Goal: Navigation & Orientation: Find specific page/section

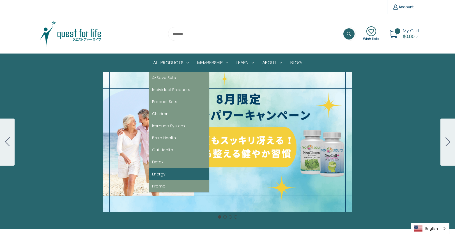
click at [165, 170] on link "Energy" at bounding box center [179, 174] width 60 height 12
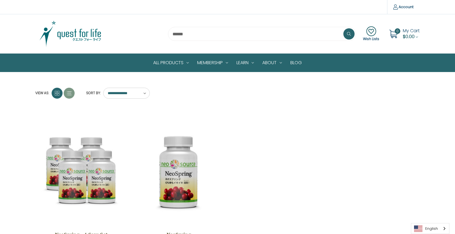
click at [78, 37] on img at bounding box center [70, 34] width 70 height 28
